Goal: Task Accomplishment & Management: Complete application form

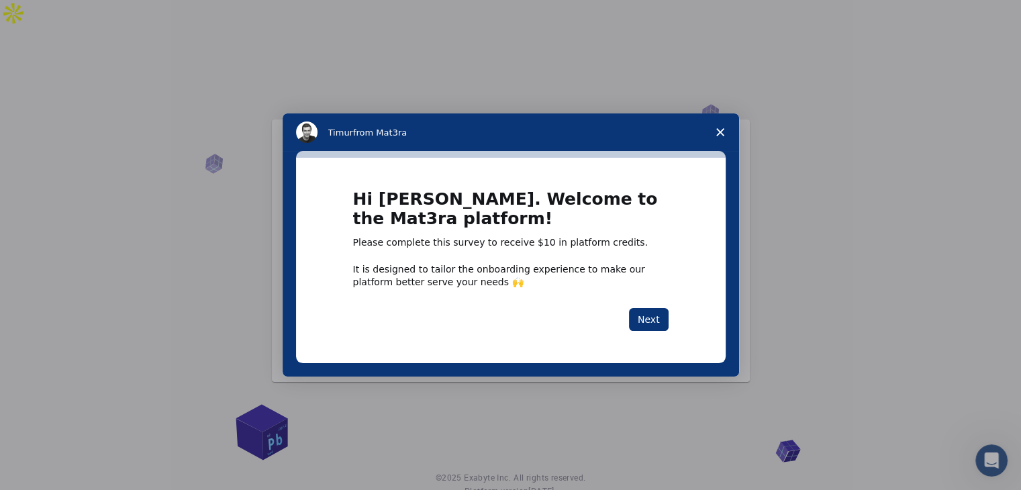
click at [843, 226] on div "Intercom messenger" at bounding box center [510, 245] width 1021 height 490
click at [654, 319] on button "Next" at bounding box center [649, 319] width 40 height 23
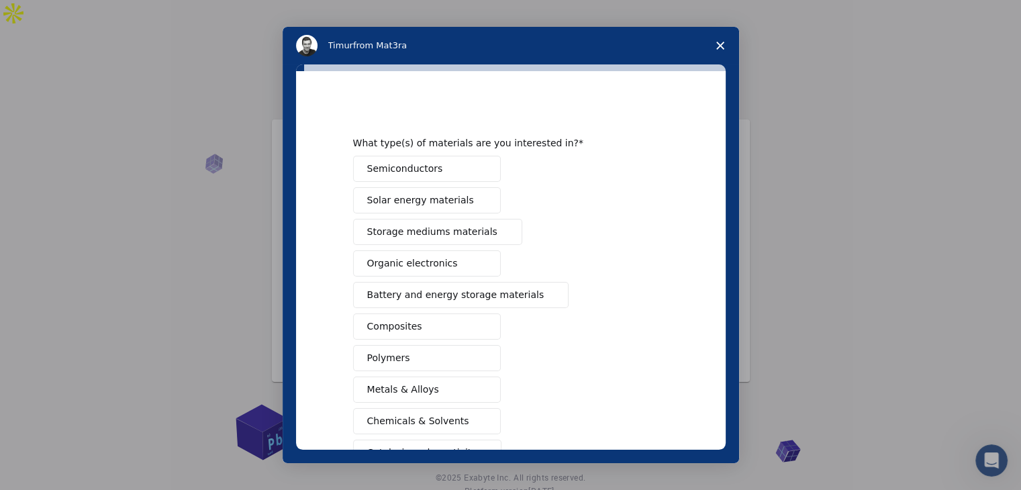
click at [446, 175] on button "Semiconductors" at bounding box center [427, 169] width 148 height 26
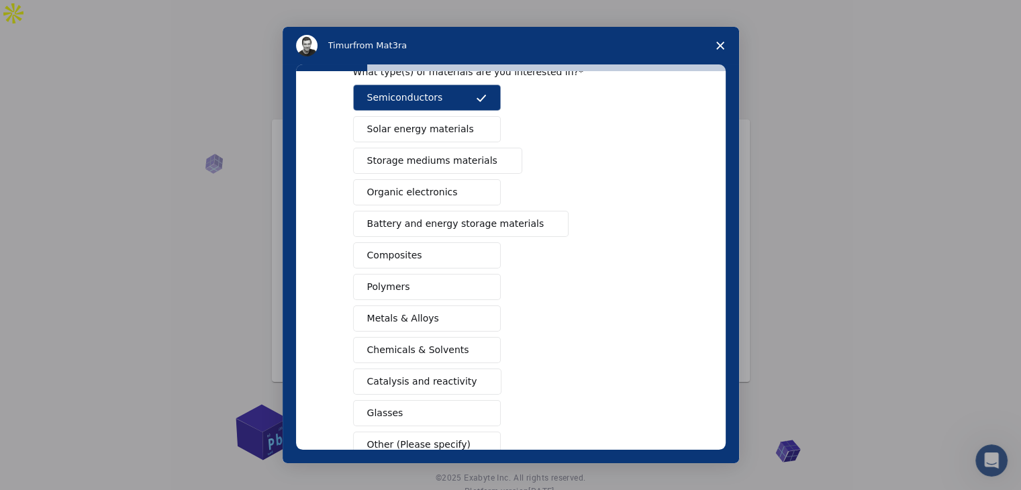
scroll to position [67, 0]
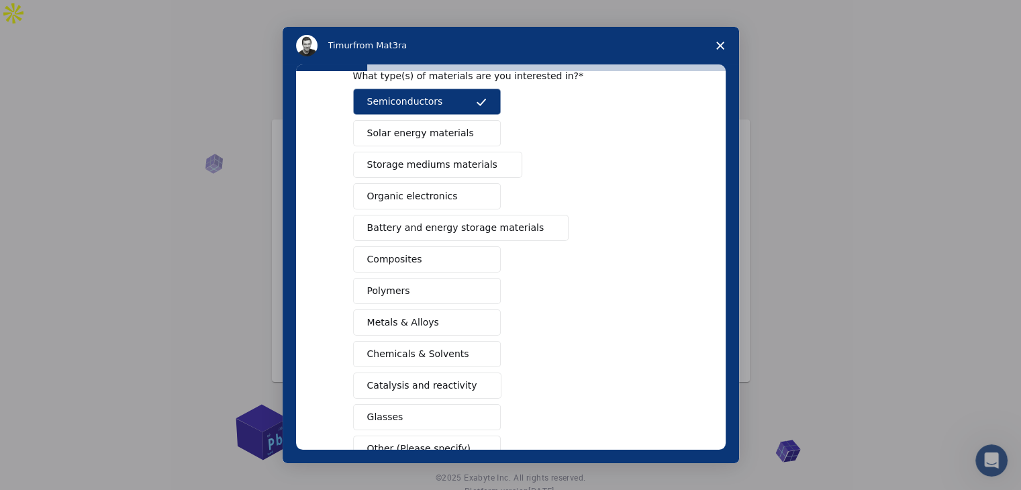
click at [421, 169] on span "Storage mediums materials" at bounding box center [432, 165] width 130 height 14
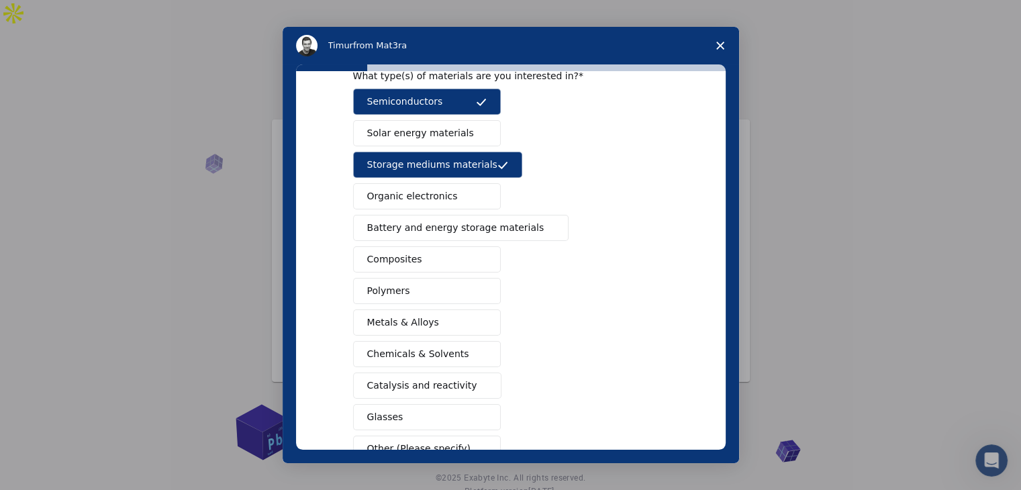
click at [448, 131] on span "Solar energy materials" at bounding box center [420, 133] width 107 height 14
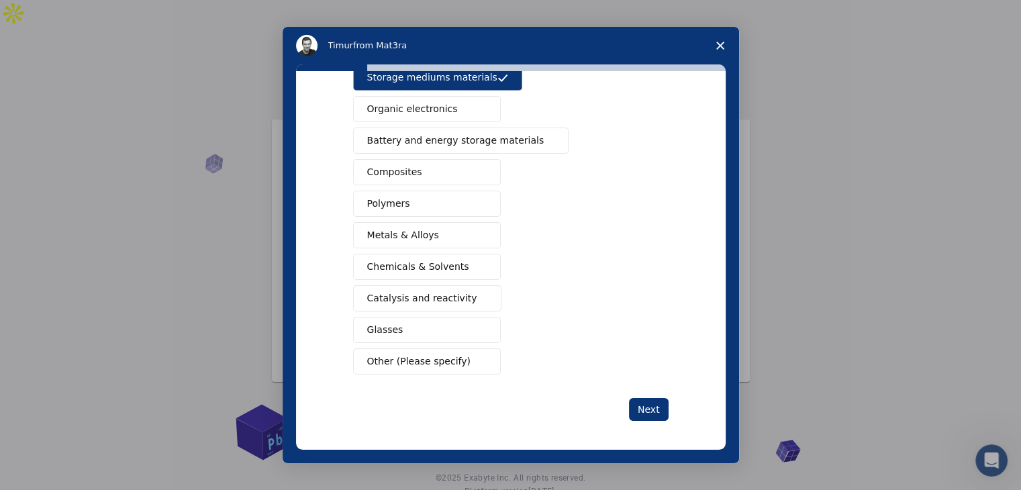
click at [460, 140] on span "Battery and energy storage materials" at bounding box center [455, 141] width 177 height 14
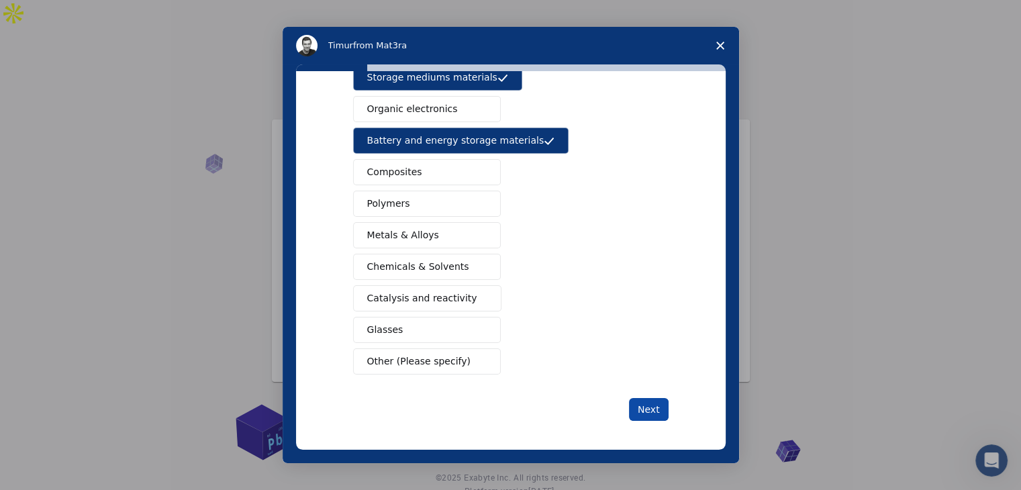
click at [643, 401] on button "Next" at bounding box center [649, 409] width 40 height 23
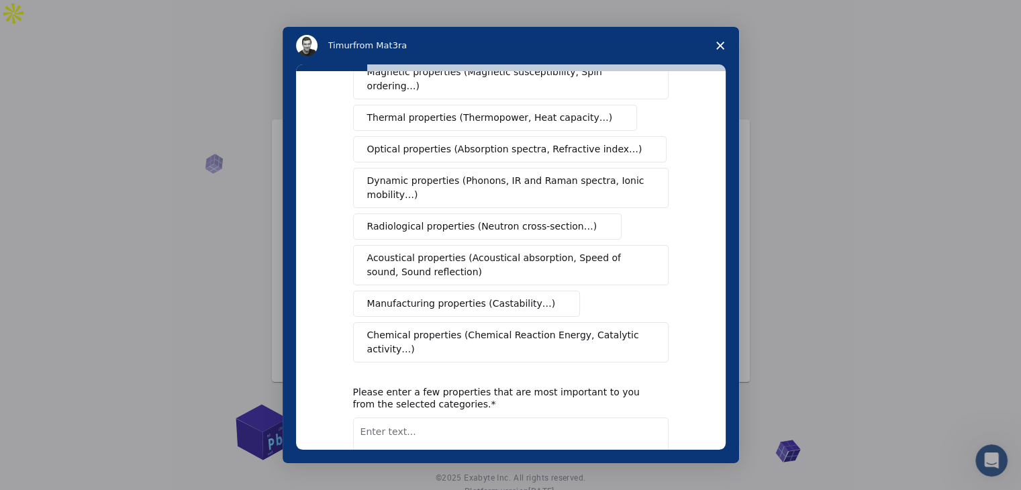
scroll to position [0, 0]
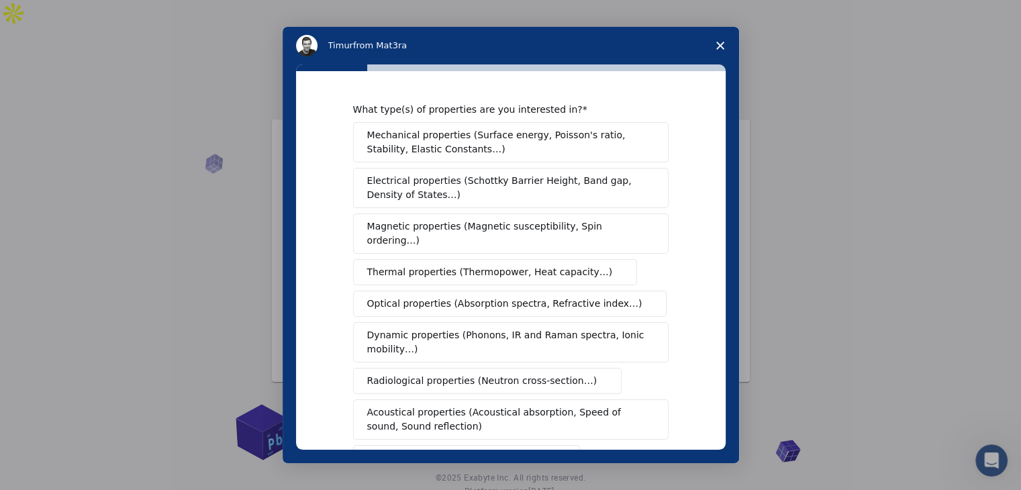
click at [454, 143] on span "Mechanical properties (Surface energy, Poisson's ratio, Stability, Elastic Cons…" at bounding box center [507, 142] width 280 height 28
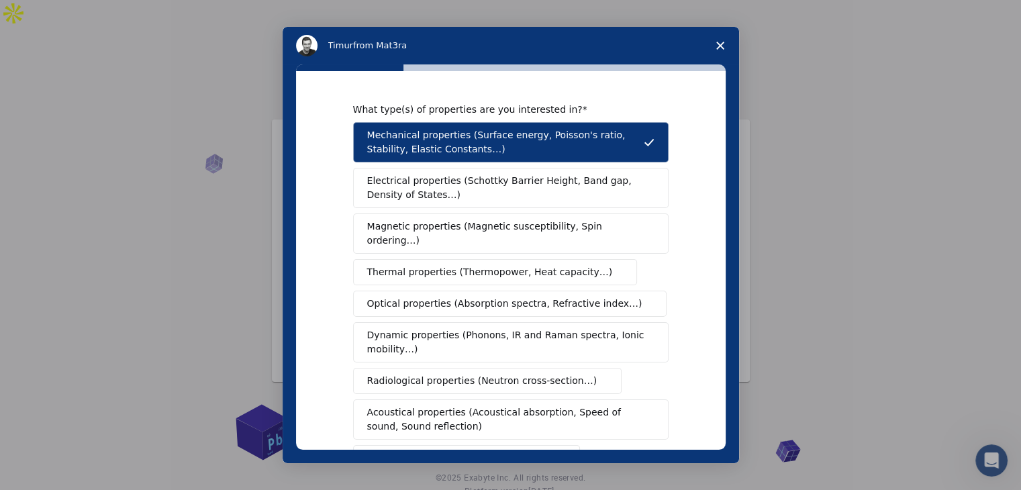
click at [446, 196] on span "Electrical properties (Schottky Barrier Height, Band gap, Density of States…)" at bounding box center [506, 188] width 279 height 28
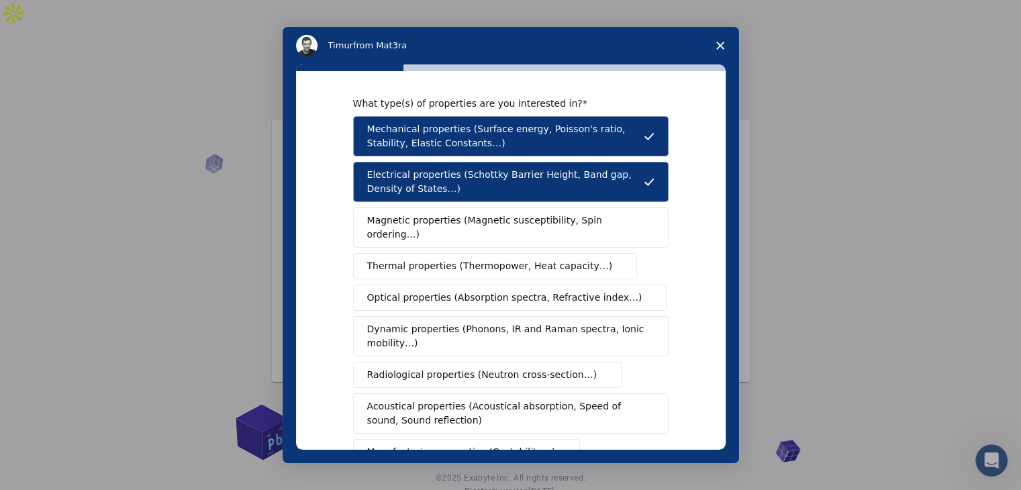
scroll to position [16, 0]
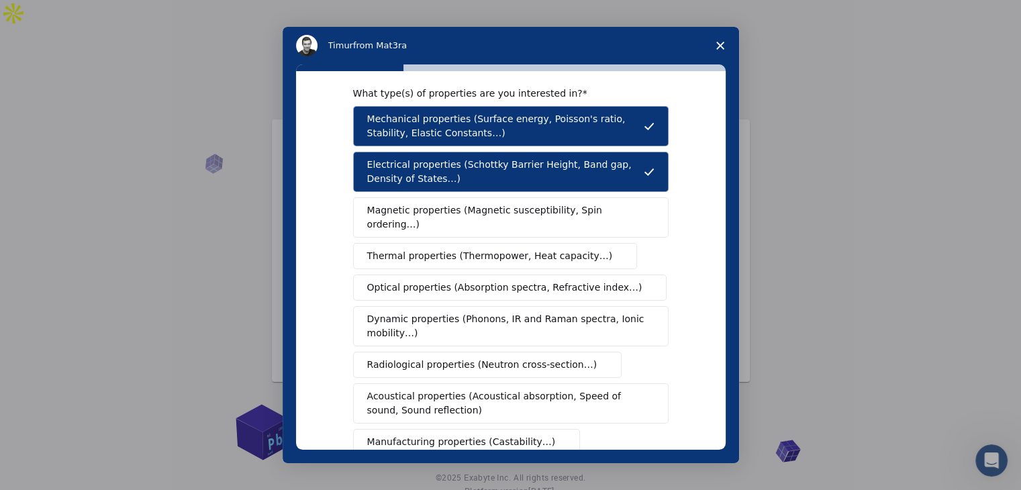
click at [465, 249] on span "Thermal properties (Thermopower, Heat capacity…)" at bounding box center [490, 256] width 246 height 14
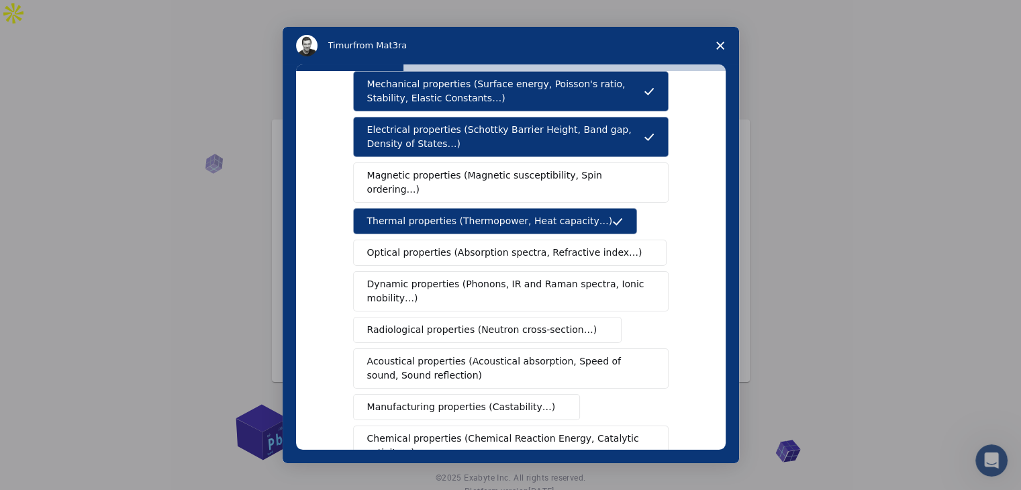
scroll to position [52, 0]
click at [462, 277] on span "Dynamic properties (Phonons, IR and Raman spectra, Ionic mobility…)" at bounding box center [506, 291] width 279 height 28
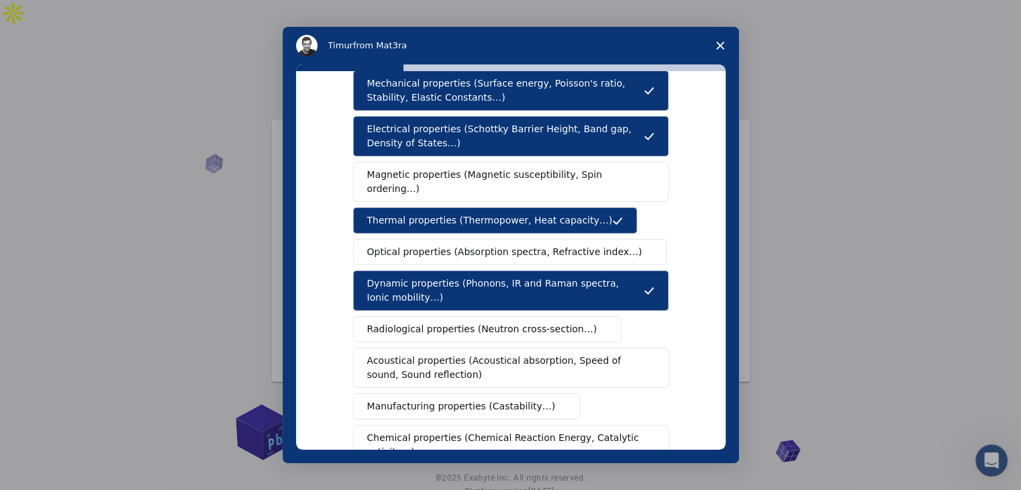
scroll to position [224, 0]
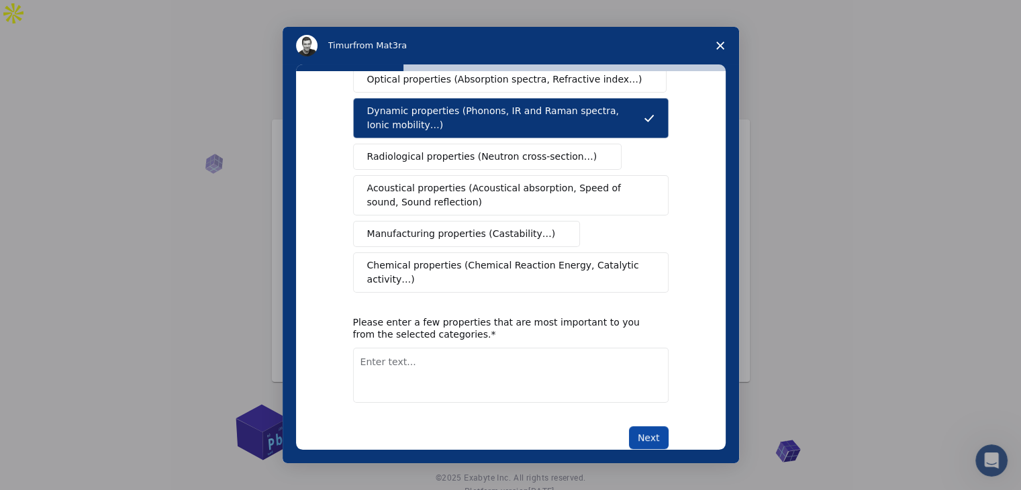
click at [646, 426] on button "Next" at bounding box center [649, 437] width 40 height 23
click at [381, 352] on textarea "Enter text..." at bounding box center [510, 375] width 315 height 55
type textarea "storage"
click at [657, 426] on button "Next" at bounding box center [649, 437] width 40 height 23
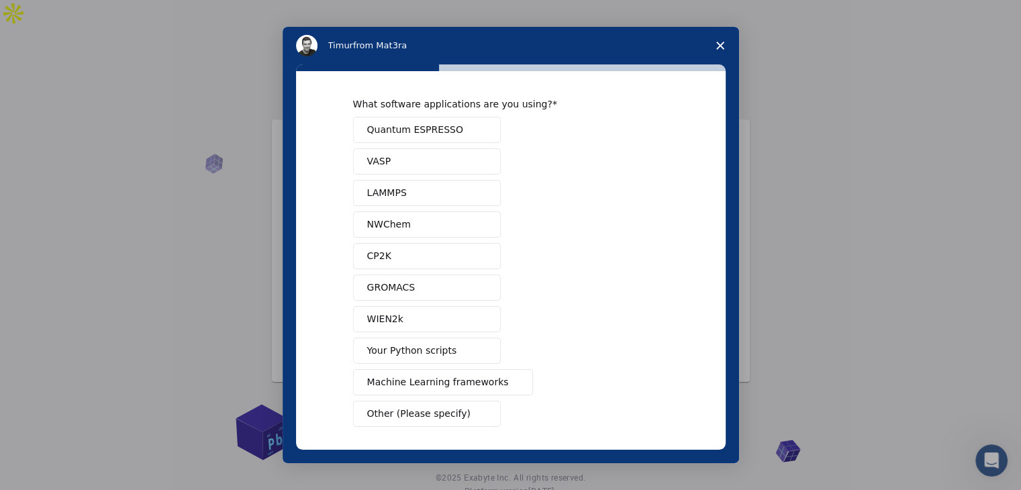
scroll to position [10, 0]
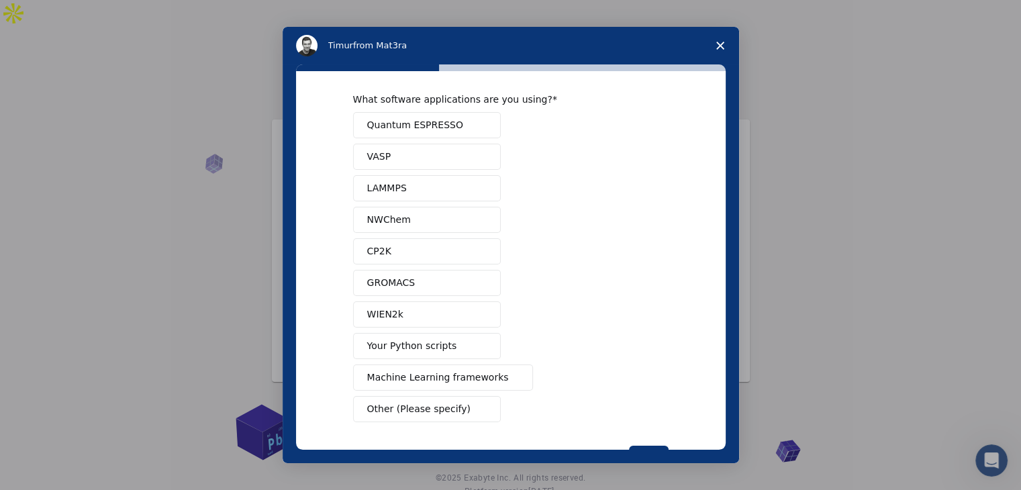
click at [430, 409] on span "Other (Please specify)" at bounding box center [418, 409] width 103 height 14
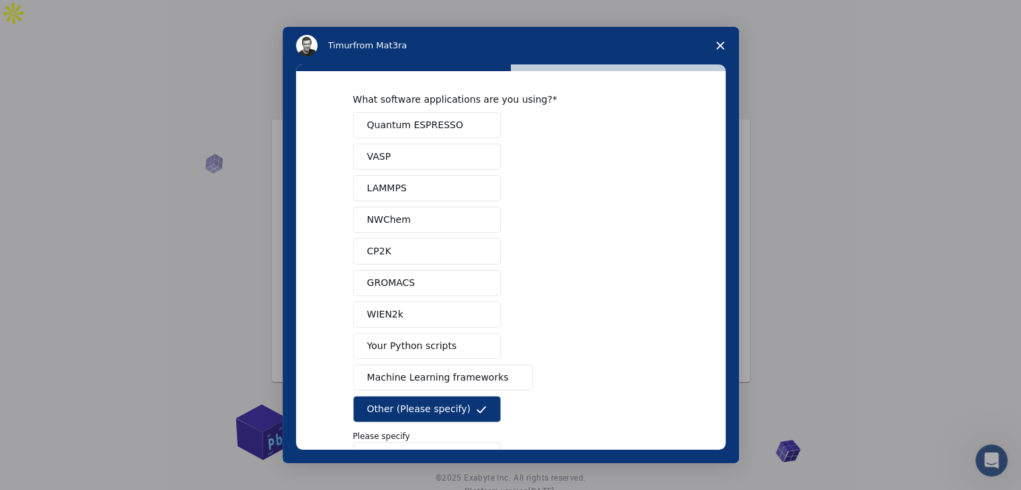
scroll to position [72, 0]
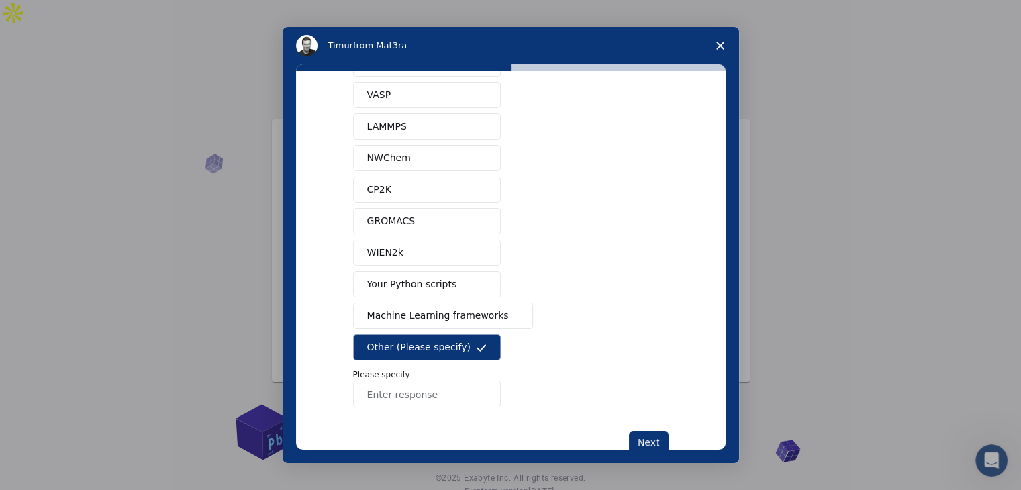
click at [409, 390] on input "Enter response" at bounding box center [427, 394] width 148 height 27
type input "OpenSCAD"
click at [640, 444] on button "Next" at bounding box center [649, 442] width 40 height 23
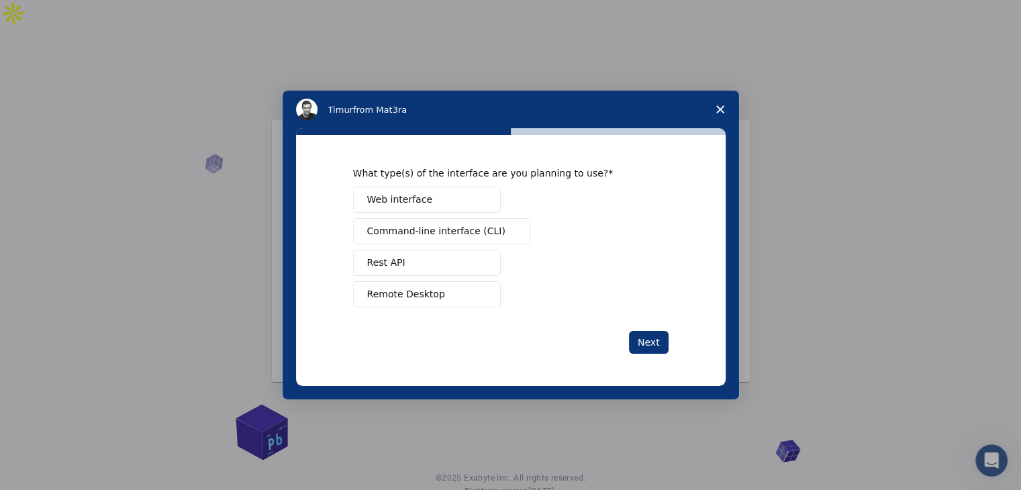
scroll to position [0, 0]
click at [466, 197] on button "Web interface" at bounding box center [427, 200] width 148 height 26
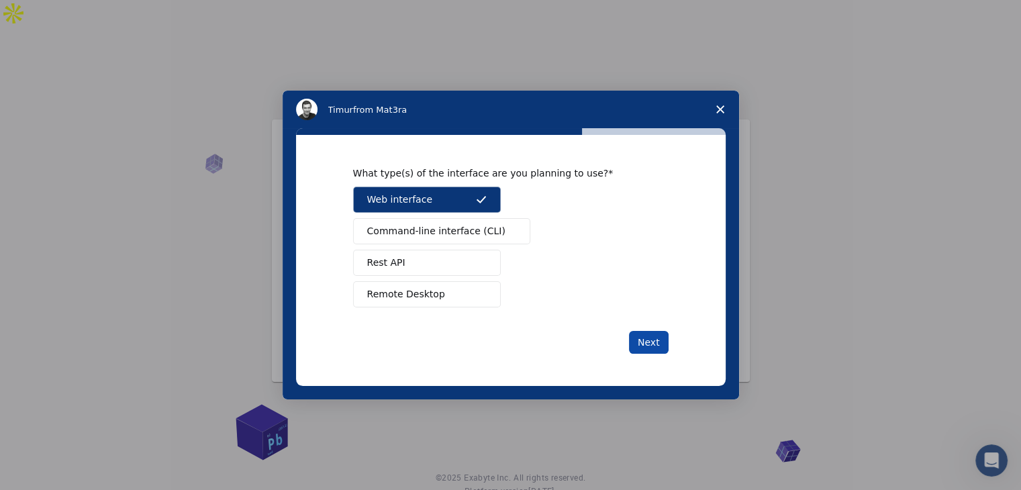
click at [635, 339] on button "Next" at bounding box center [649, 342] width 40 height 23
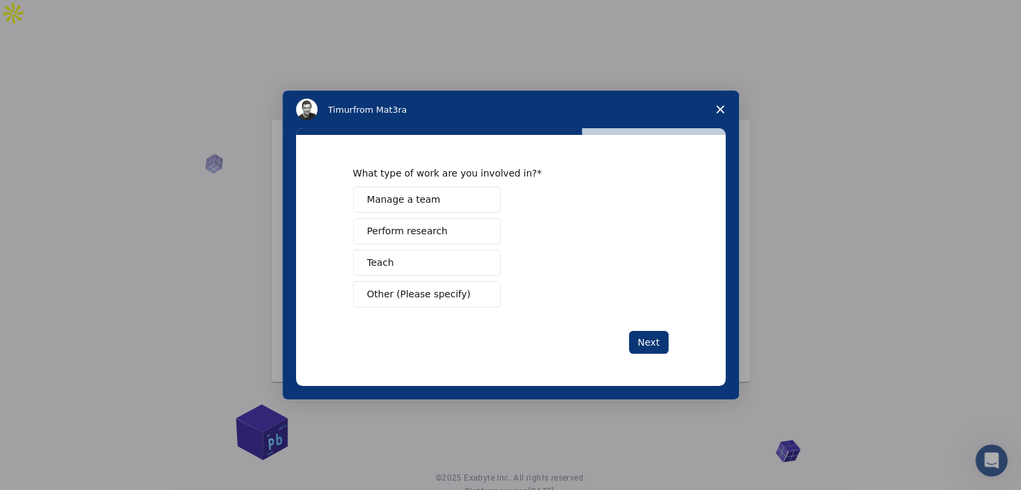
click at [440, 226] on button "Perform research" at bounding box center [427, 231] width 148 height 26
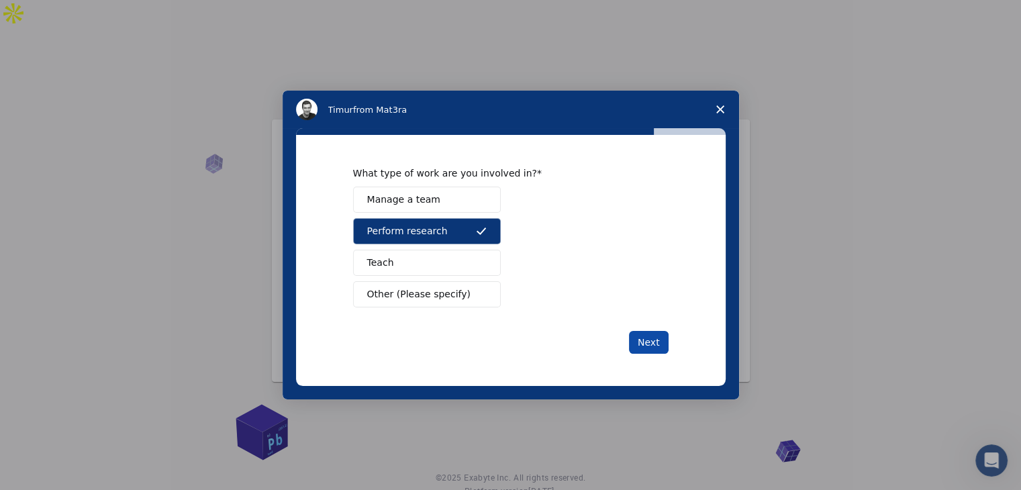
click at [648, 335] on button "Next" at bounding box center [649, 342] width 40 height 23
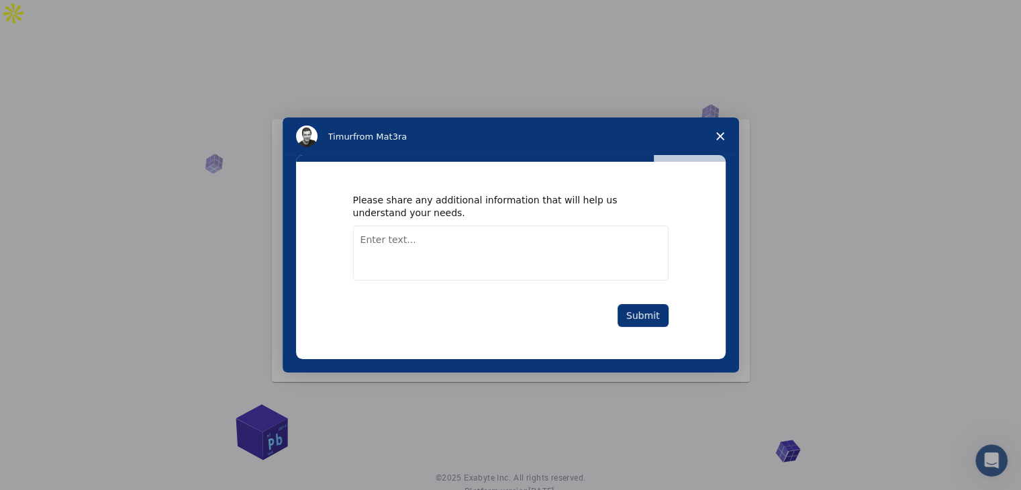
click at [446, 244] on textarea "Enter text..." at bounding box center [510, 253] width 315 height 55
type textarea "I am designing a project"
click at [648, 307] on button "Submit" at bounding box center [642, 315] width 51 height 23
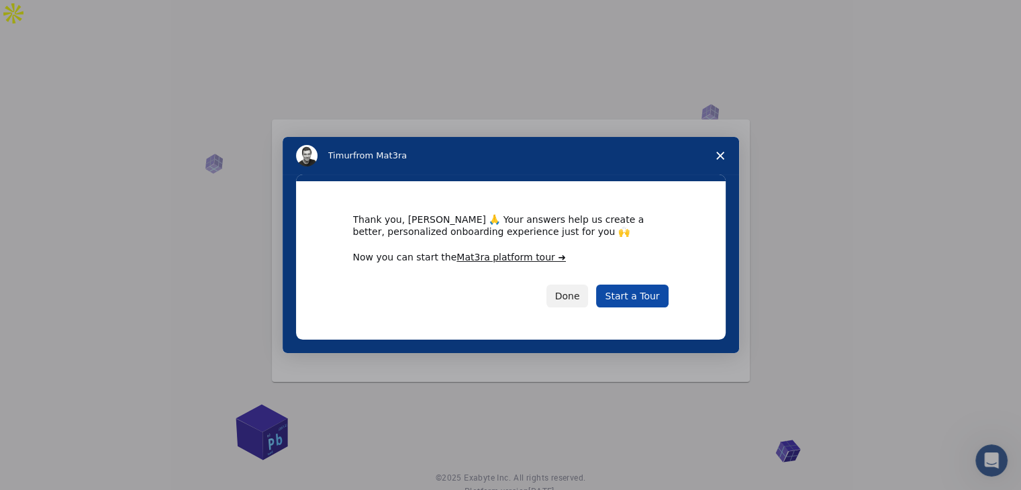
click at [626, 299] on link "Start a Tour" at bounding box center [632, 296] width 72 height 23
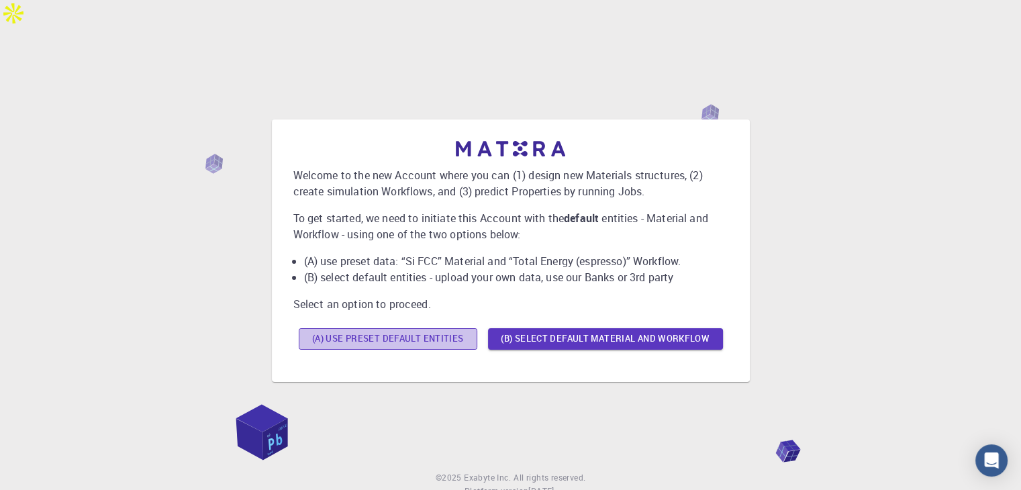
click at [448, 328] on button "(A) Use preset default entities" at bounding box center [388, 338] width 179 height 21
